Goal: Task Accomplishment & Management: Manage account settings

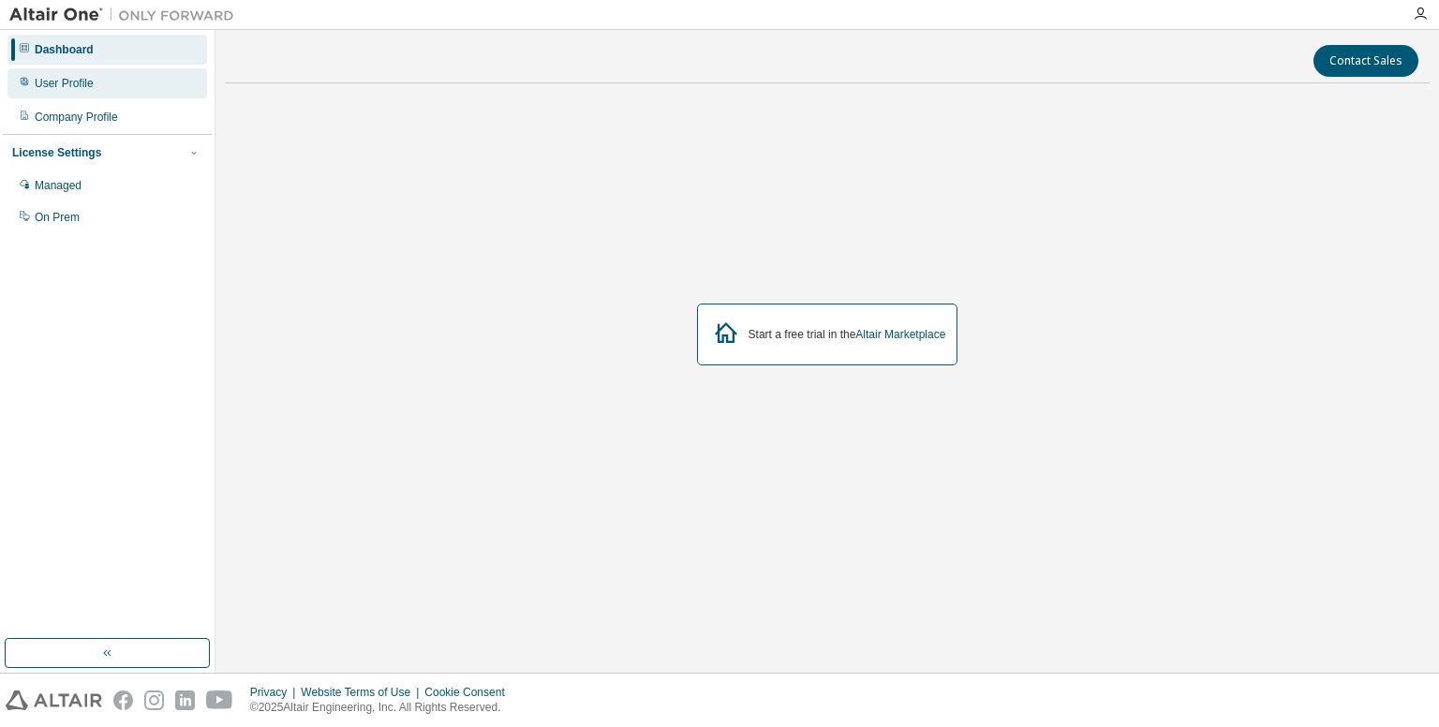
click at [33, 90] on div "User Profile" at bounding box center [107, 83] width 200 height 30
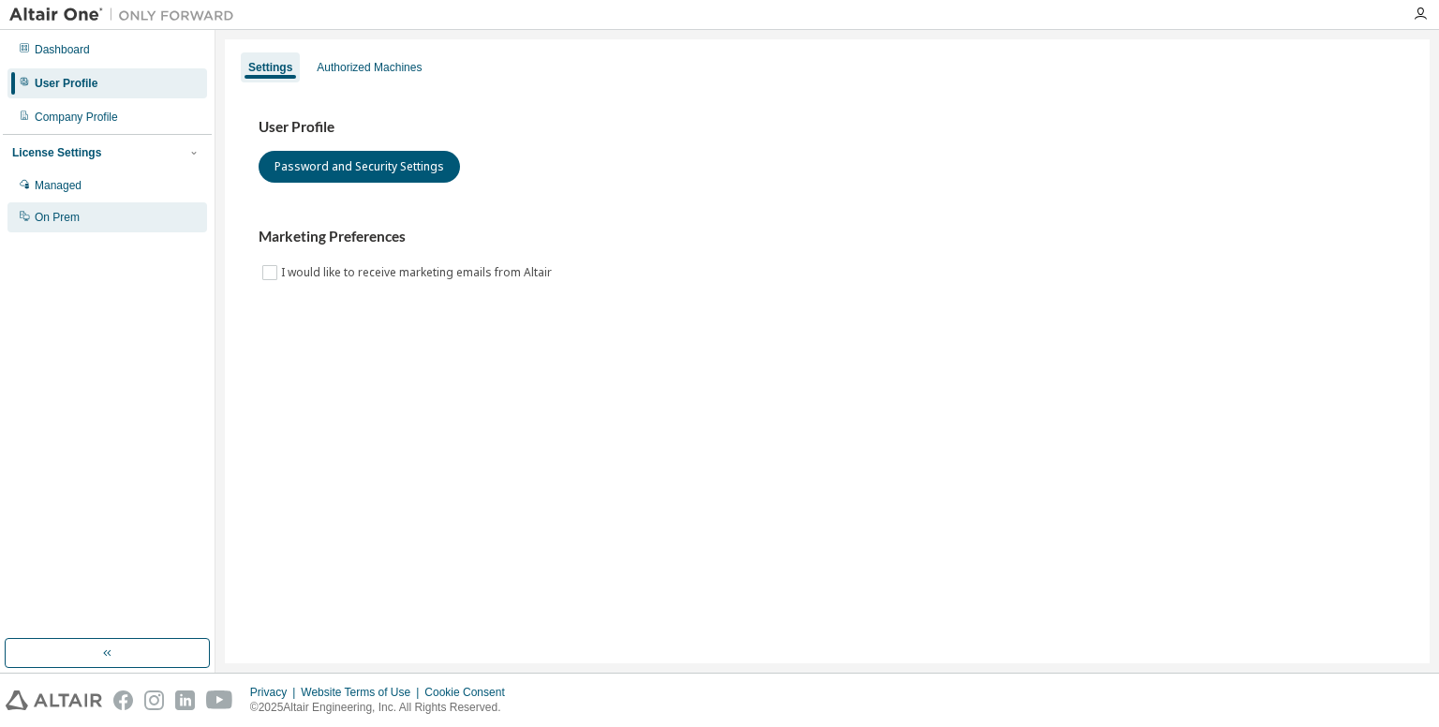
click at [67, 219] on div "On Prem" at bounding box center [57, 217] width 45 height 15
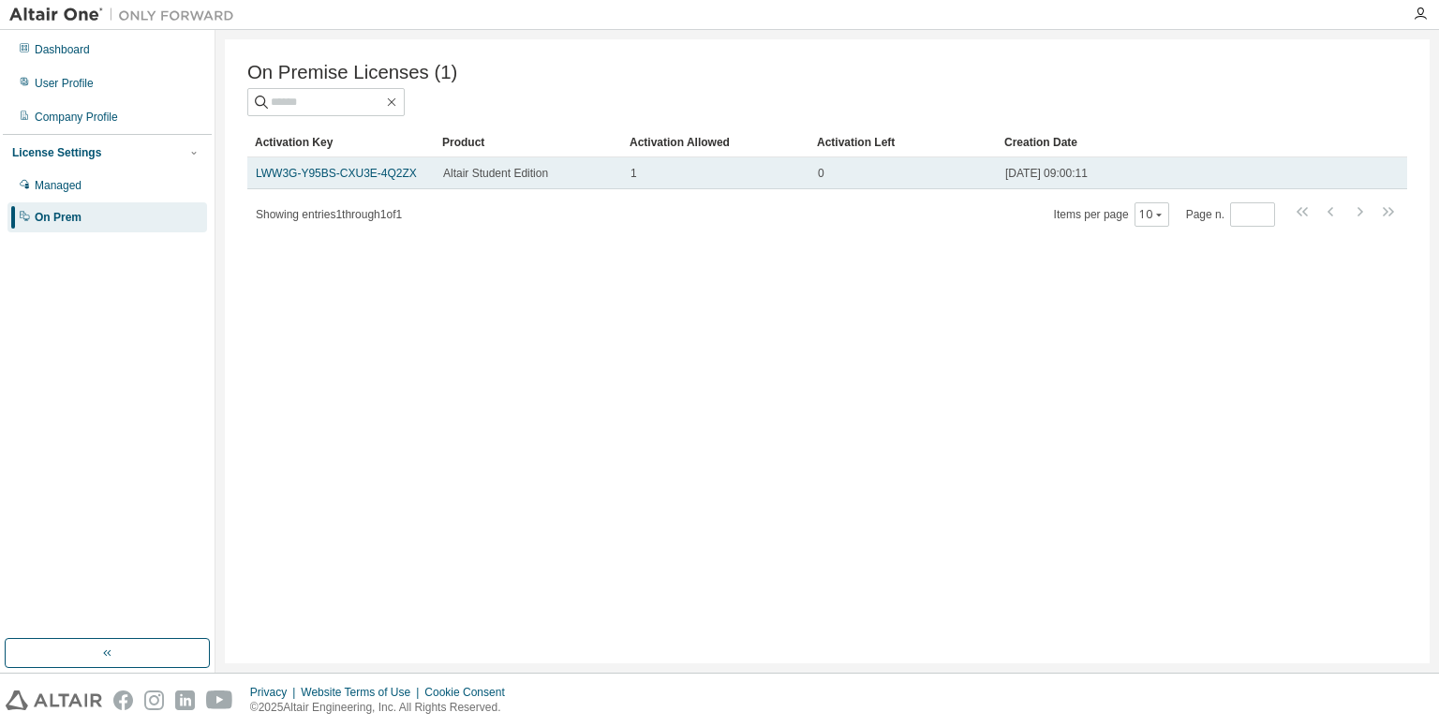
click at [790, 171] on div "1" at bounding box center [715, 173] width 170 height 15
click at [365, 170] on link "LWW3G-Y95BS-CXU3E-4Q2ZX" at bounding box center [336, 173] width 161 height 13
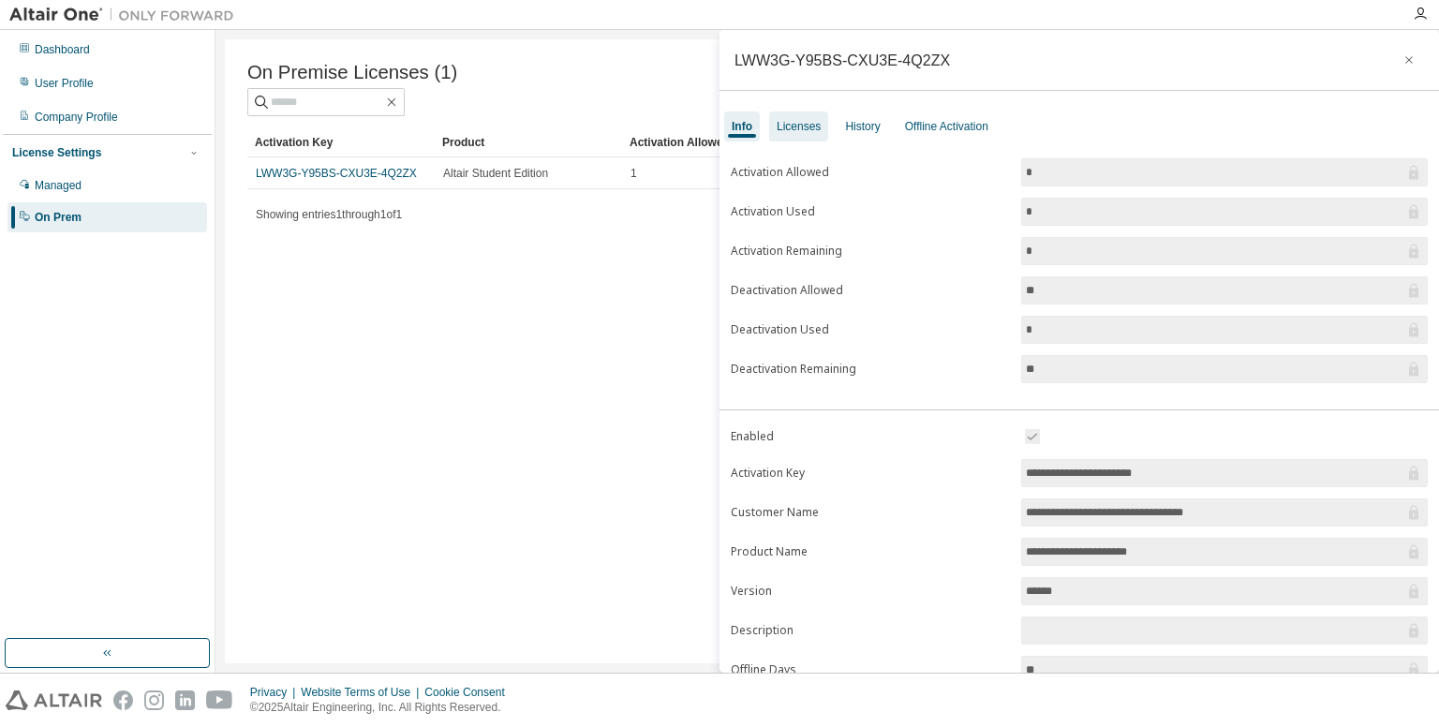
click at [798, 126] on div "Licenses" at bounding box center [799, 126] width 44 height 15
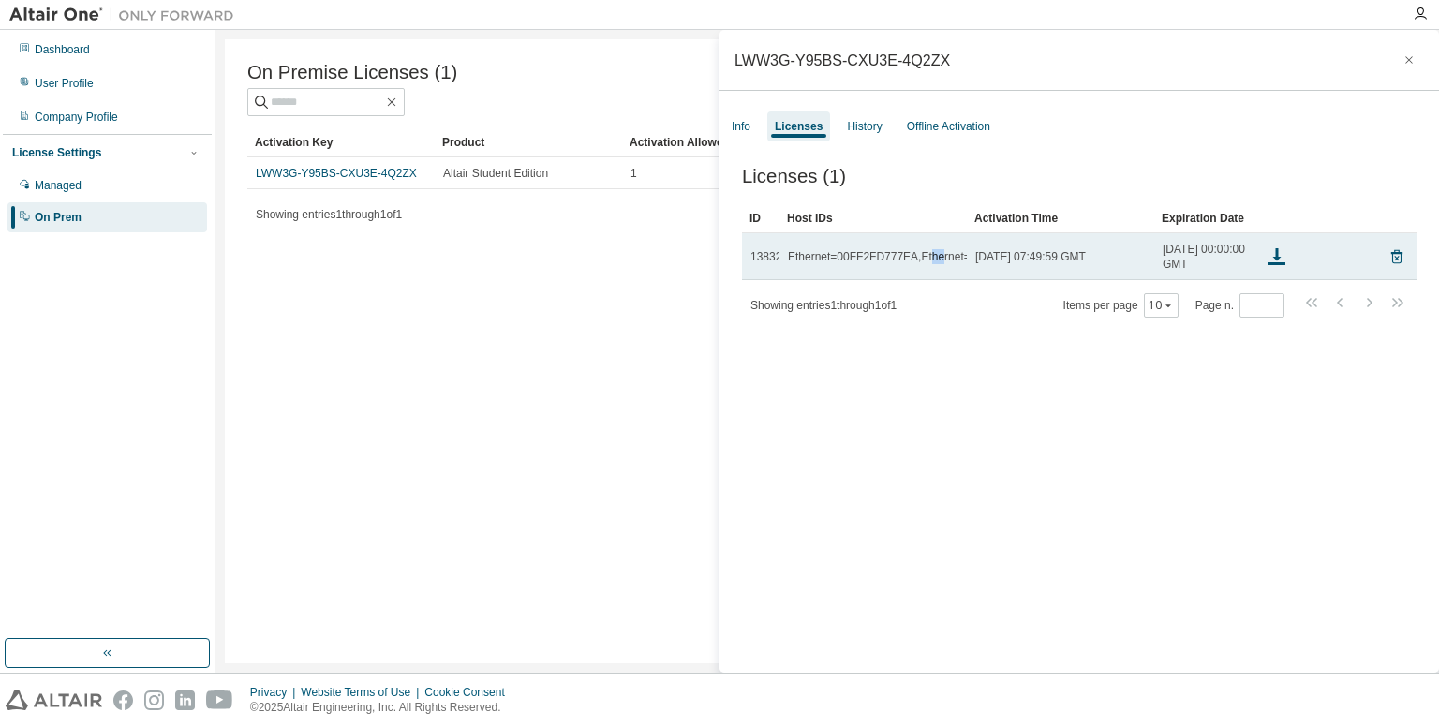
drag, startPoint x: 922, startPoint y: 260, endPoint x: 936, endPoint y: 260, distance: 14.1
click at [936, 260] on div "Ethernet=00FF2FD777EA,Ethernet=5C60BAC2AB10,Ethernet=2CE7BE4BC9D1,Ethernet=346F…" at bounding box center [1056, 256] width 536 height 15
drag, startPoint x: 894, startPoint y: 263, endPoint x: 926, endPoint y: 264, distance: 31.9
click at [926, 264] on div "Ethernet=00FF2FD777EA,Ethernet=5C60BAC2AB10,Ethernet=2CE7BE4BC9D1,Ethernet=346F…" at bounding box center [1056, 256] width 536 height 15
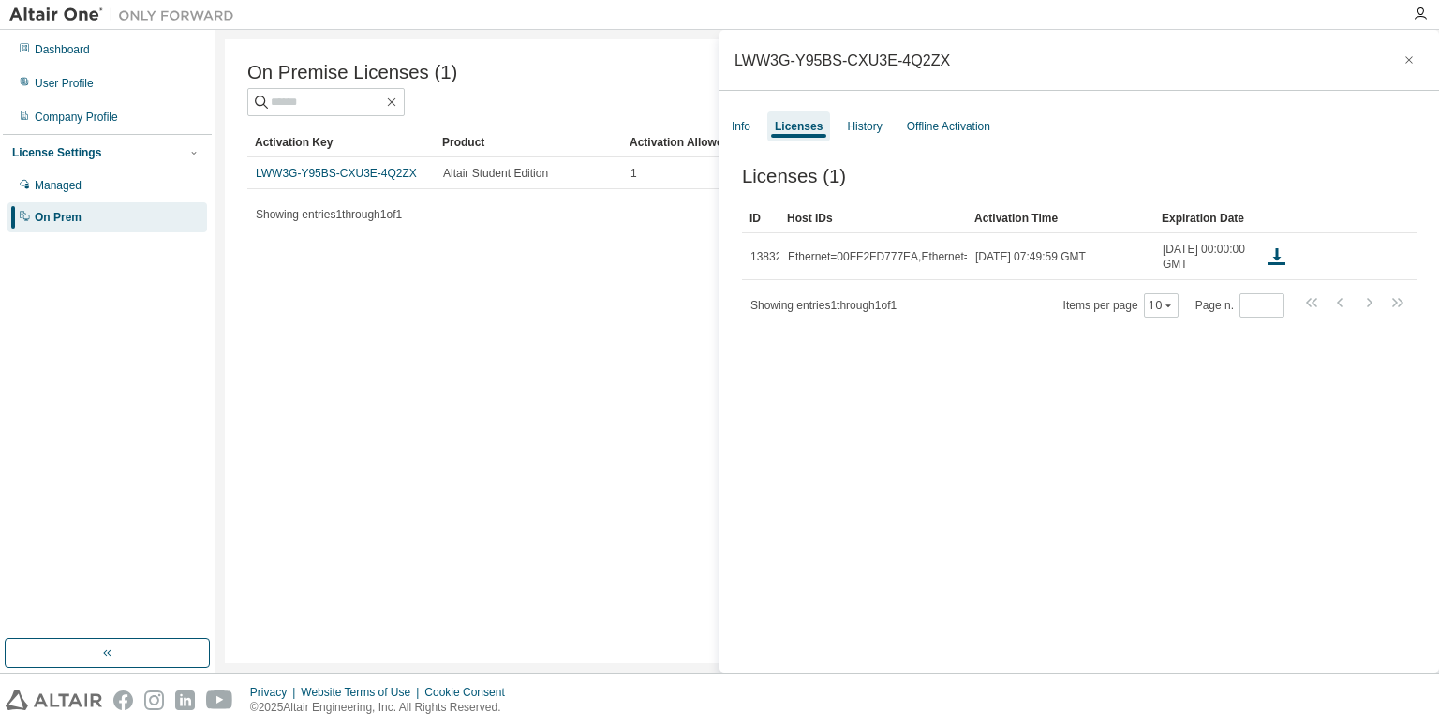
click at [934, 417] on div "Licenses (1) Clear Load Save Save As Field Operator Value Select filter Select …" at bounding box center [1078, 422] width 719 height 558
click at [1163, 304] on icon "button" at bounding box center [1168, 305] width 11 height 11
click at [1165, 337] on div "10" at bounding box center [1212, 333] width 150 height 22
click at [917, 125] on div "Offline Activation" at bounding box center [948, 126] width 83 height 15
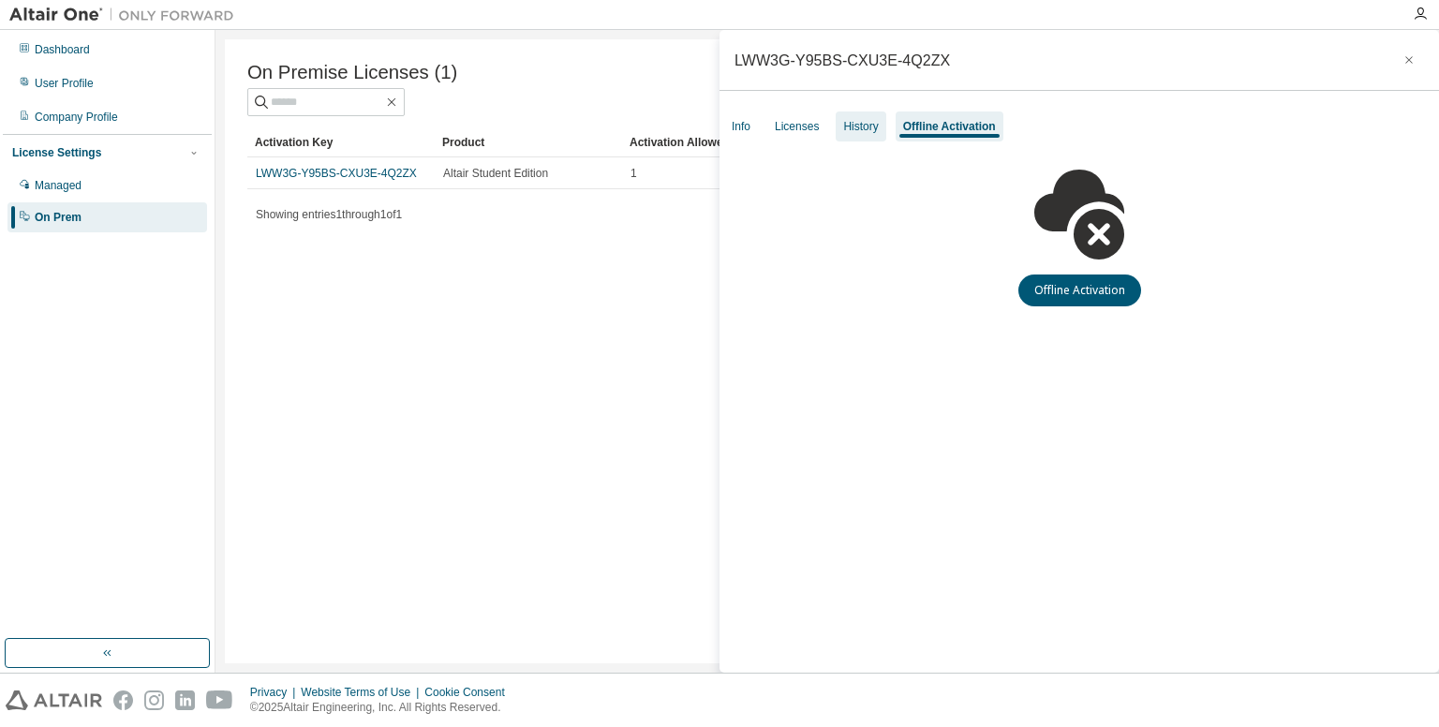
click at [859, 126] on div "History" at bounding box center [860, 126] width 35 height 15
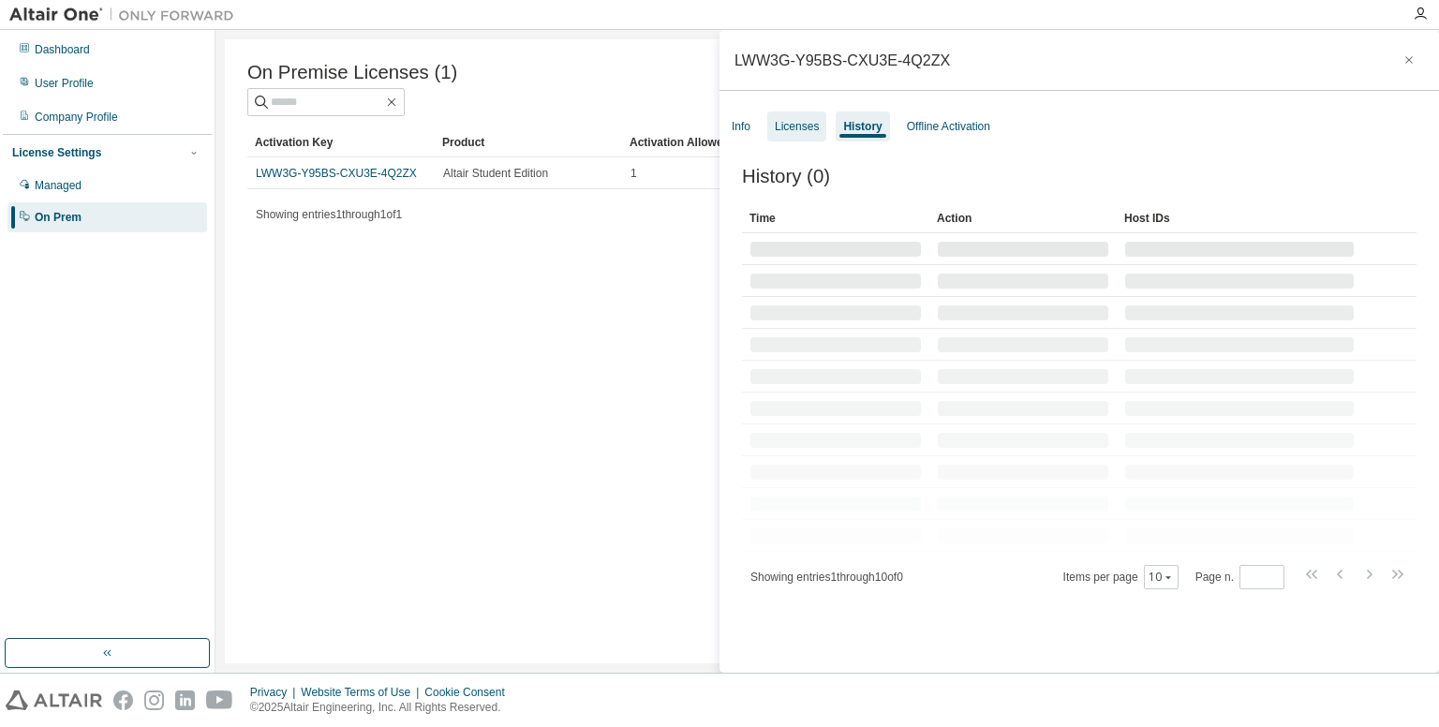
click at [793, 127] on div "Licenses" at bounding box center [797, 126] width 44 height 15
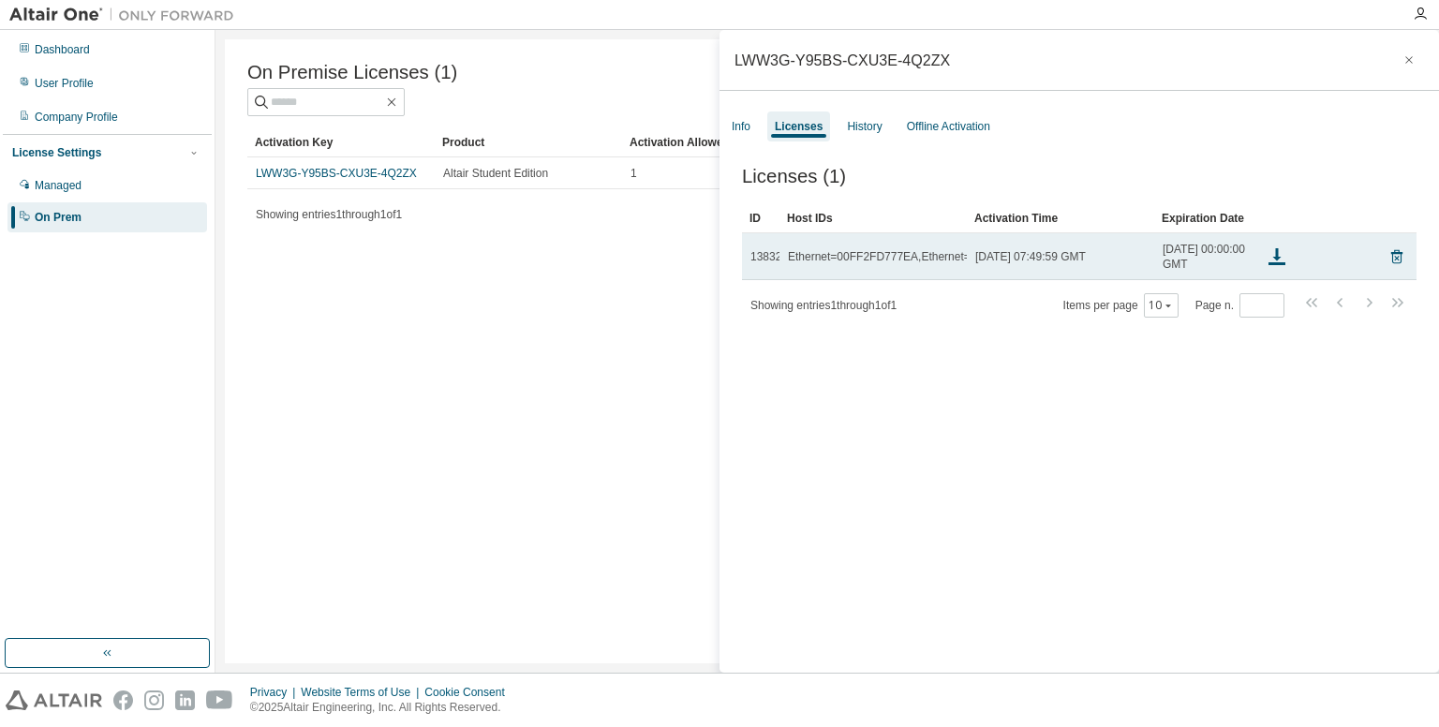
click at [1134, 253] on div "[DATE] 07:49:59 GMT" at bounding box center [1060, 256] width 170 height 15
